Goal: Information Seeking & Learning: Learn about a topic

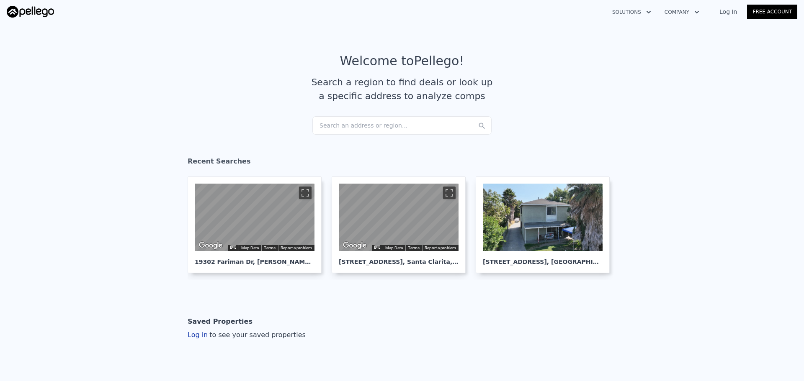
click at [385, 126] on div "Search an address or region..." at bounding box center [401, 125] width 179 height 18
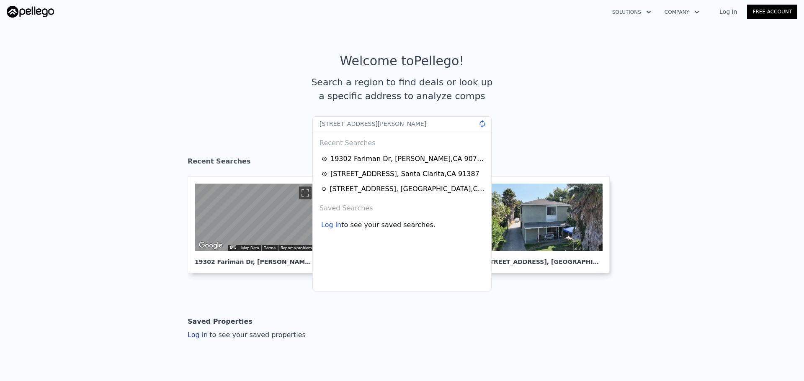
type input "[STREET_ADDRESS][PERSON_NAME]"
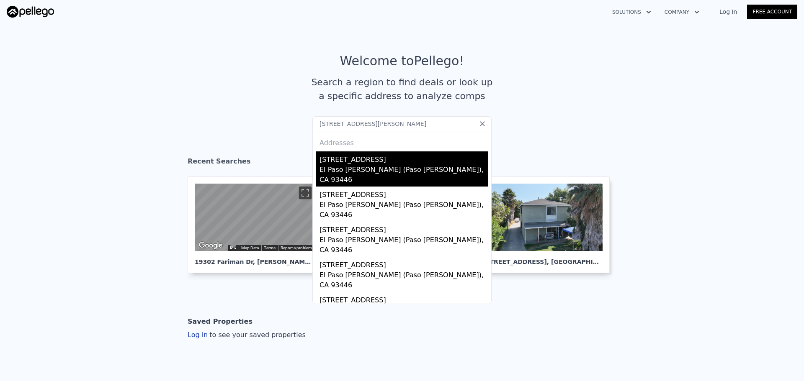
click at [409, 158] on div "[STREET_ADDRESS]" at bounding box center [403, 158] width 168 height 13
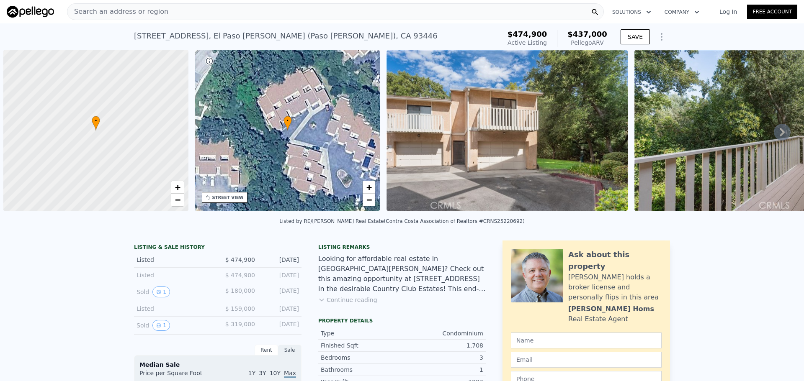
scroll to position [0, 3]
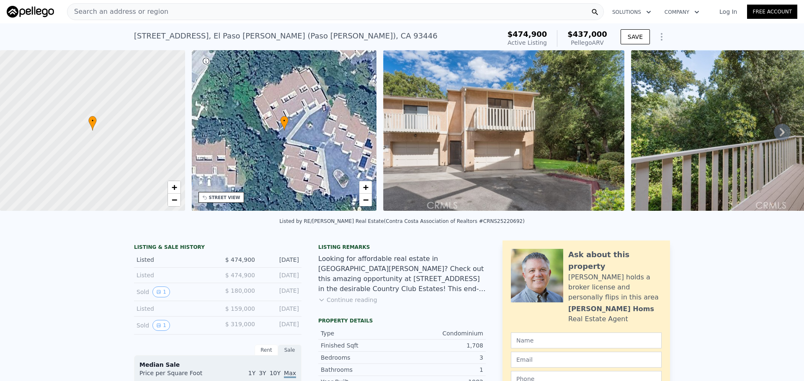
click at [221, 10] on div "Search an address or region" at bounding box center [335, 11] width 537 height 17
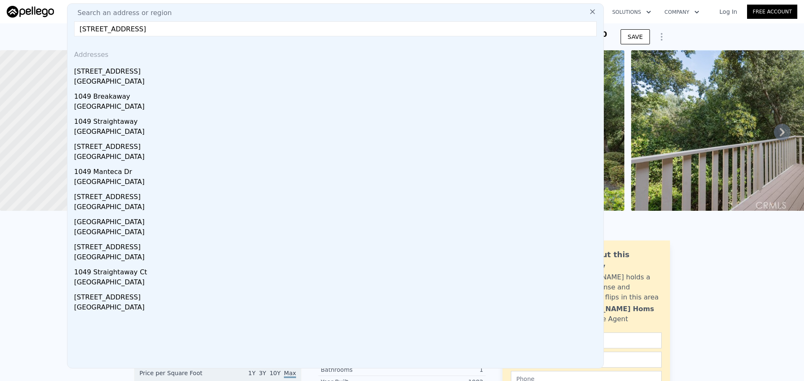
paste input "[STREET_ADDRESS]"
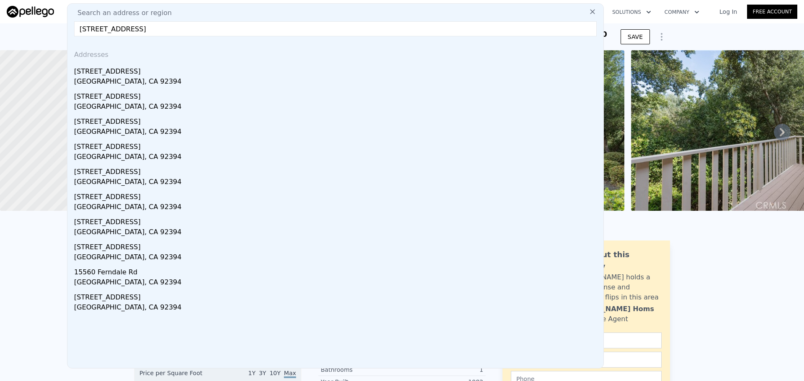
type input "[STREET_ADDRESS]"
click at [200, 78] on div "[GEOGRAPHIC_DATA], CA 92394" at bounding box center [337, 83] width 526 height 12
